Goal: Transaction & Acquisition: Download file/media

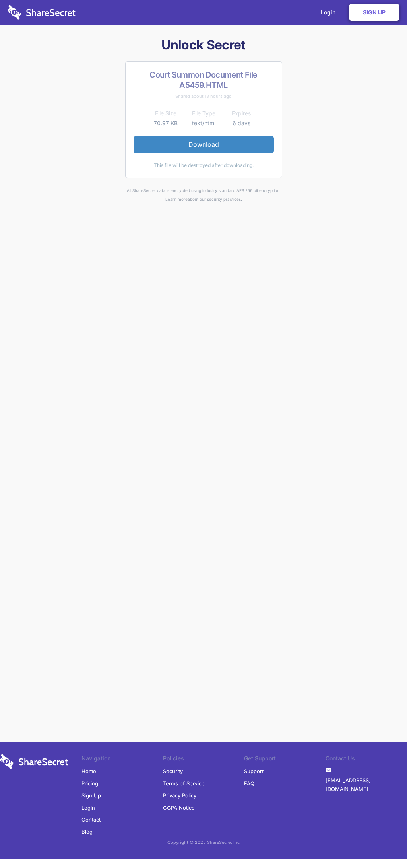
click at [204, 144] on link "Download" at bounding box center [204, 144] width 140 height 17
